Goal: Task Accomplishment & Management: Manage account settings

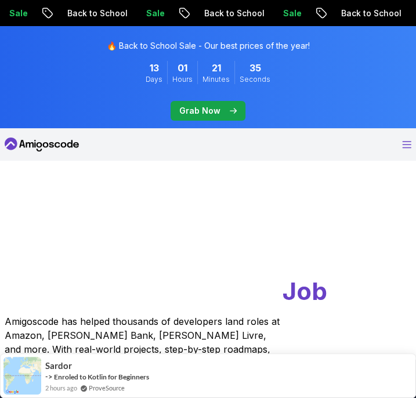
click at [405, 144] on icon "Open Menu" at bounding box center [406, 145] width 9 height 8
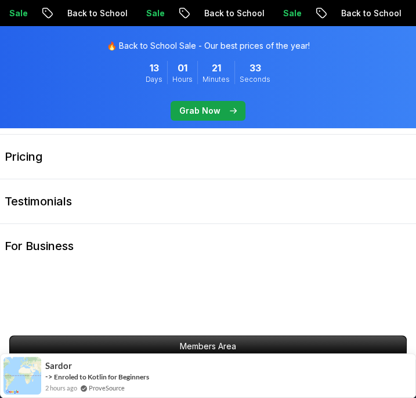
click at [405, 144] on link "Pricing" at bounding box center [208, 157] width 416 height 44
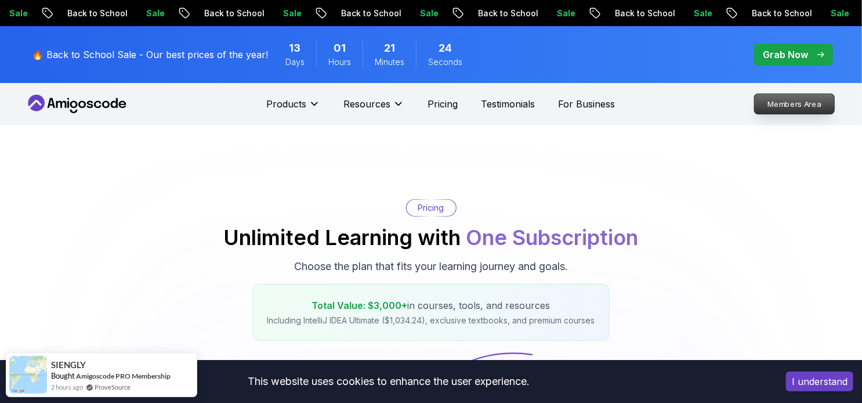
click at [415, 107] on p "Members Area" at bounding box center [795, 104] width 80 height 20
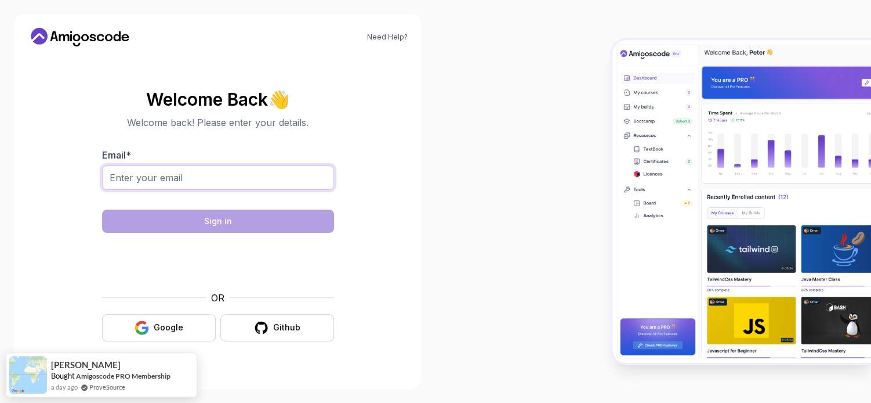
click at [217, 177] on input "Email *" at bounding box center [218, 177] width 232 height 24
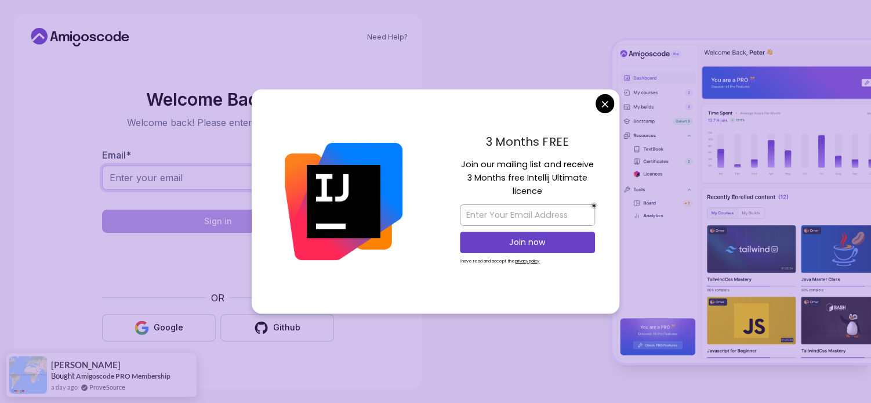
paste input "youssef_elsaadany2019@outlook.com"
type input "youssef_elsaadany2019@outlook.com"
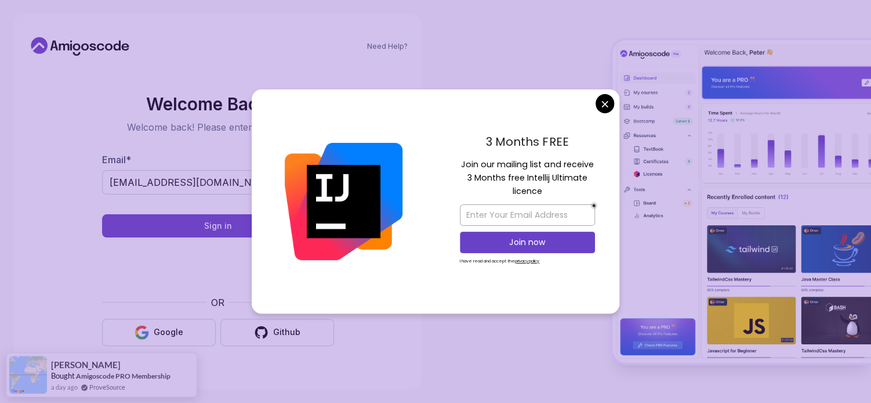
click at [415, 101] on body "Need Help? Welcome Back 👋 Welcome back! Please enter your details. Email * yous…" at bounding box center [435, 201] width 871 height 403
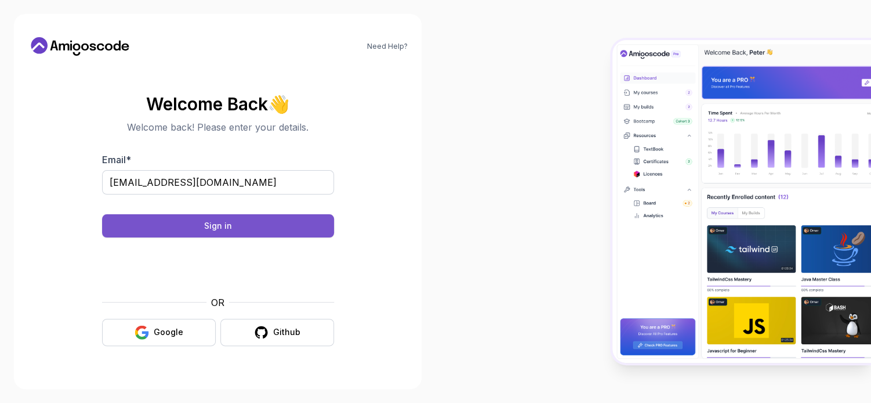
click at [215, 218] on button "Sign in" at bounding box center [218, 225] width 232 height 23
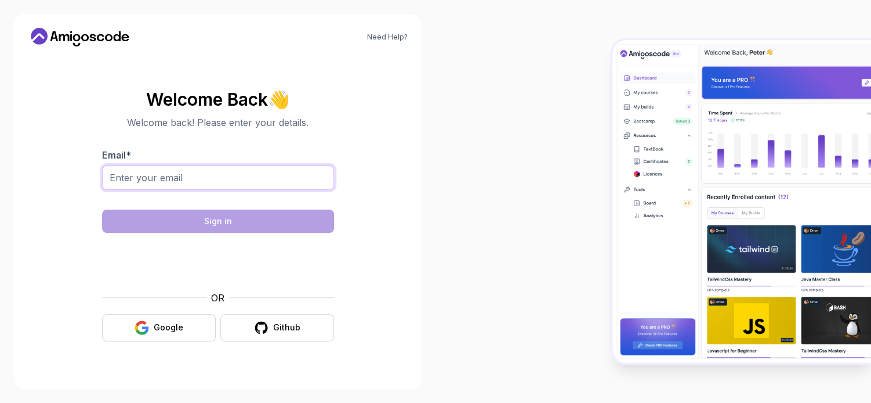
click at [155, 182] on input "Email *" at bounding box center [218, 177] width 232 height 24
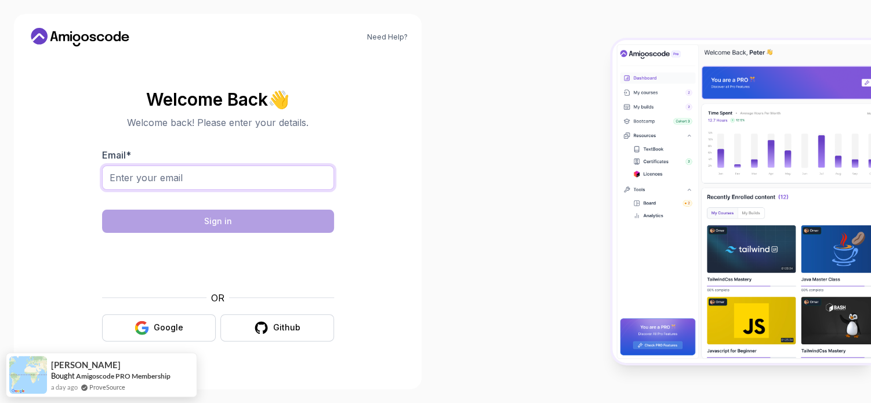
paste input "[EMAIL_ADDRESS][DOMAIN_NAME]"
type input "[EMAIL_ADDRESS][DOMAIN_NAME]"
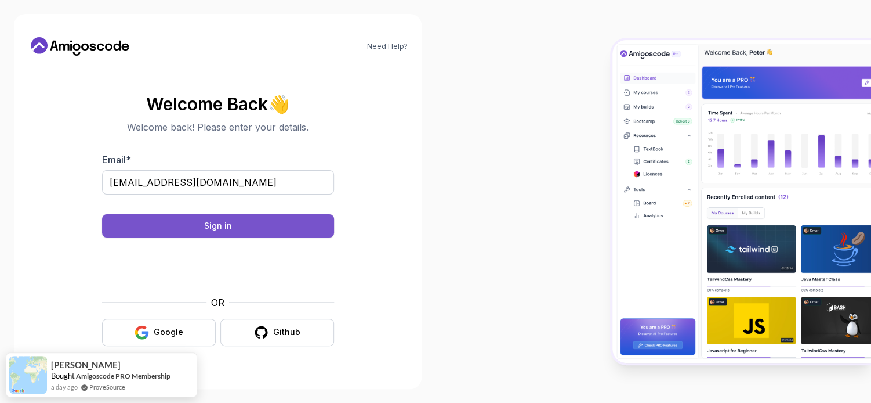
click at [200, 216] on button "Sign in" at bounding box center [218, 225] width 232 height 23
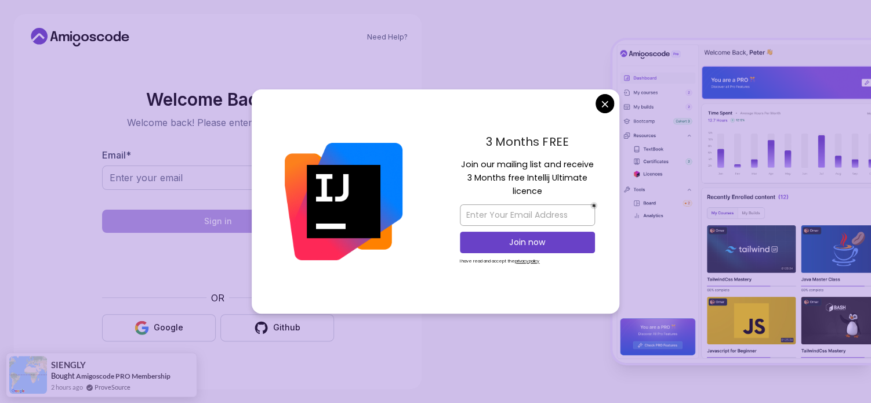
click at [613, 103] on body "Need Help? Welcome Back 👋 Welcome back! Please enter your details. Email * Sign…" at bounding box center [435, 201] width 871 height 403
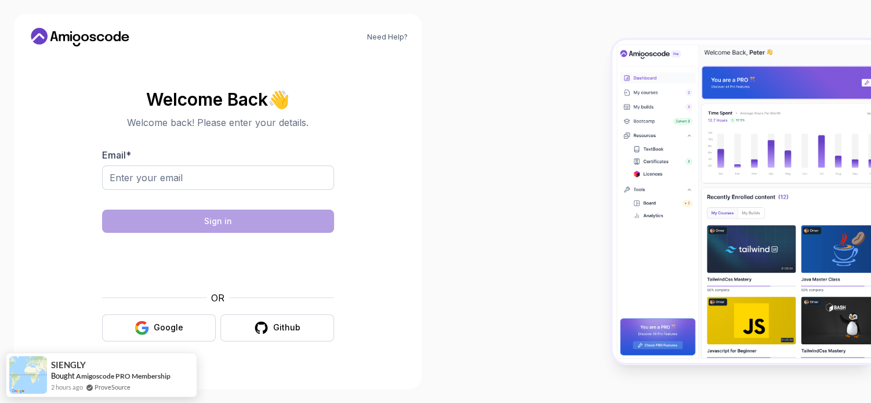
click at [47, 44] on icon at bounding box center [80, 37] width 104 height 19
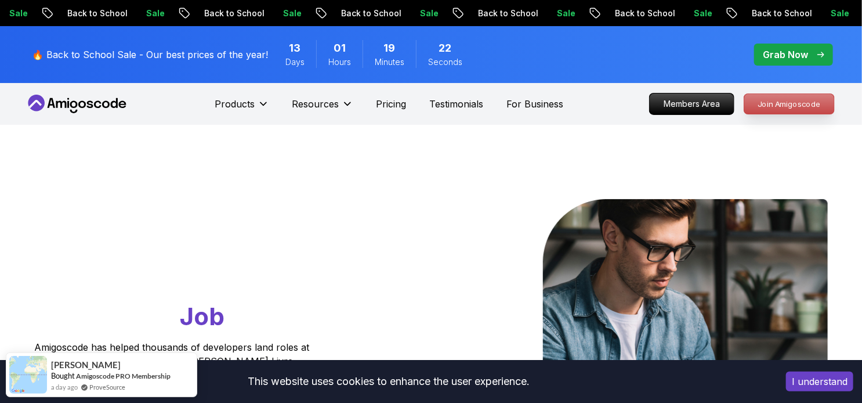
click at [796, 109] on p "Join Amigoscode" at bounding box center [789, 104] width 90 height 20
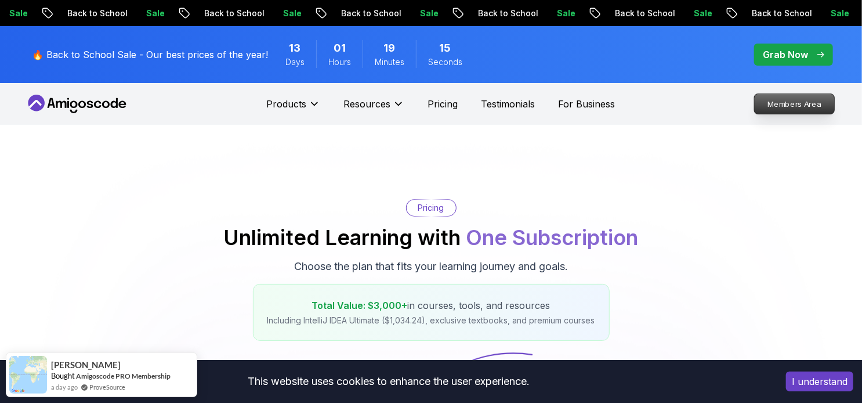
click at [778, 100] on p "Members Area" at bounding box center [795, 104] width 80 height 20
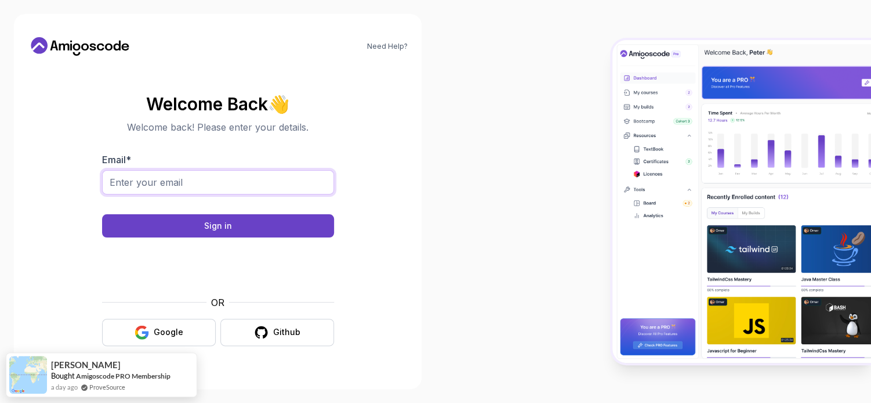
click at [231, 187] on input "Email *" at bounding box center [218, 182] width 232 height 24
type input "youssef_elsaadany2019@outlook.com"
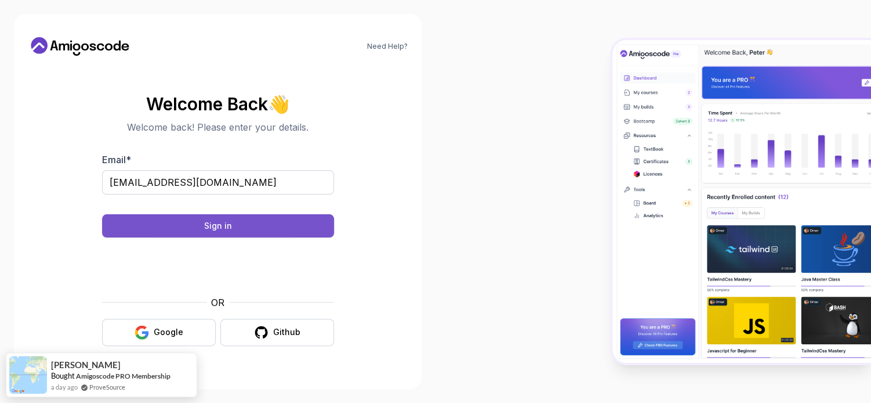
click at [216, 223] on div "Sign in" at bounding box center [218, 226] width 28 height 12
